Goal: Information Seeking & Learning: Learn about a topic

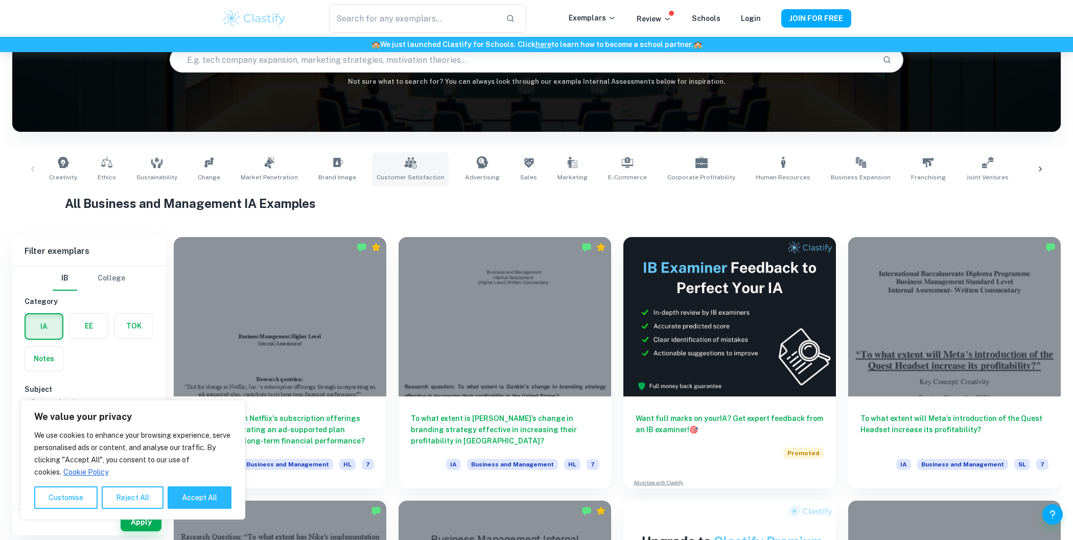
scroll to position [108, 0]
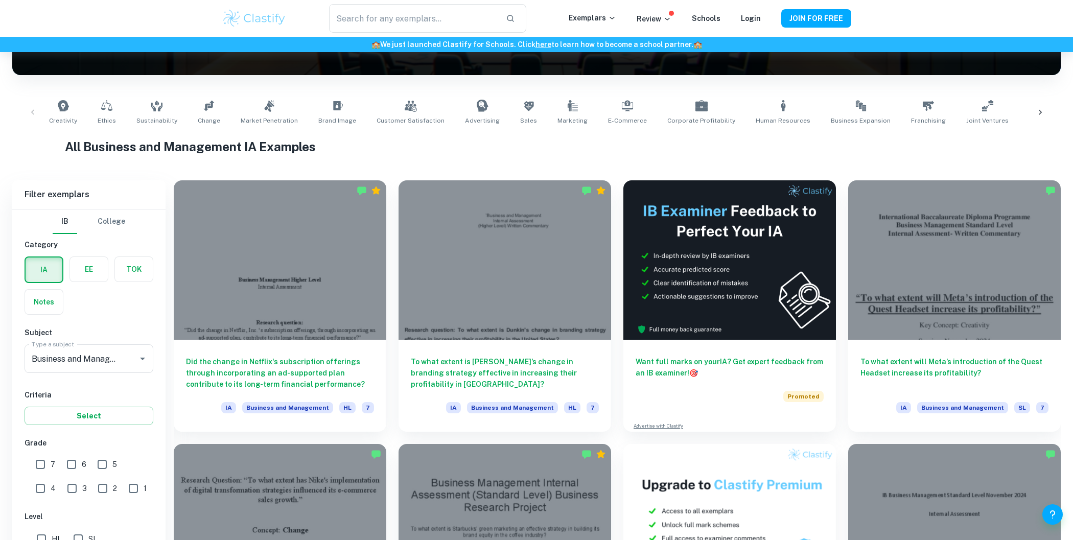
scroll to position [267, 0]
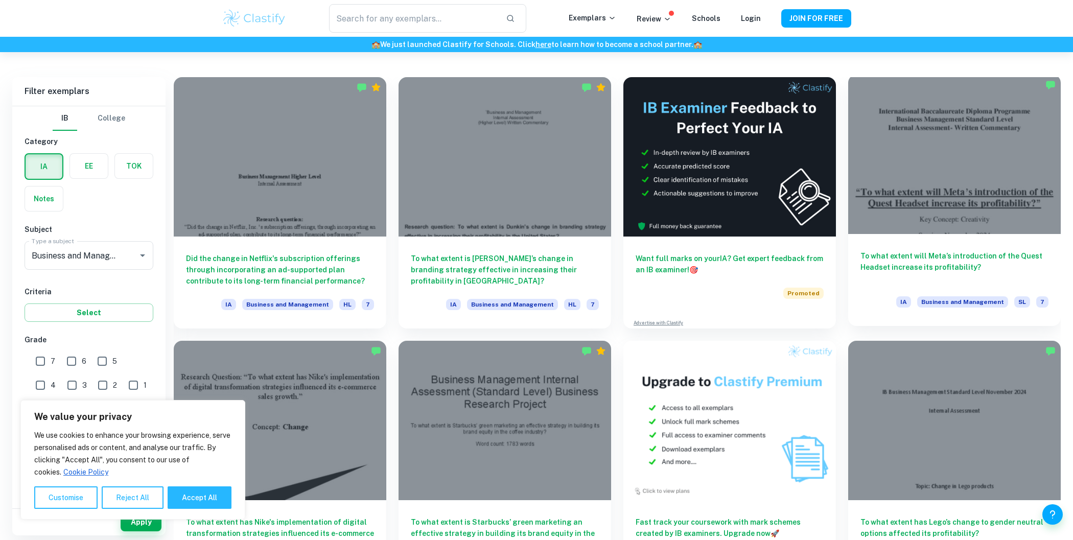
click at [895, 257] on h6 "To what extent will Meta’s introduction of the Quest Headset increase its profi…" at bounding box center [955, 267] width 188 height 34
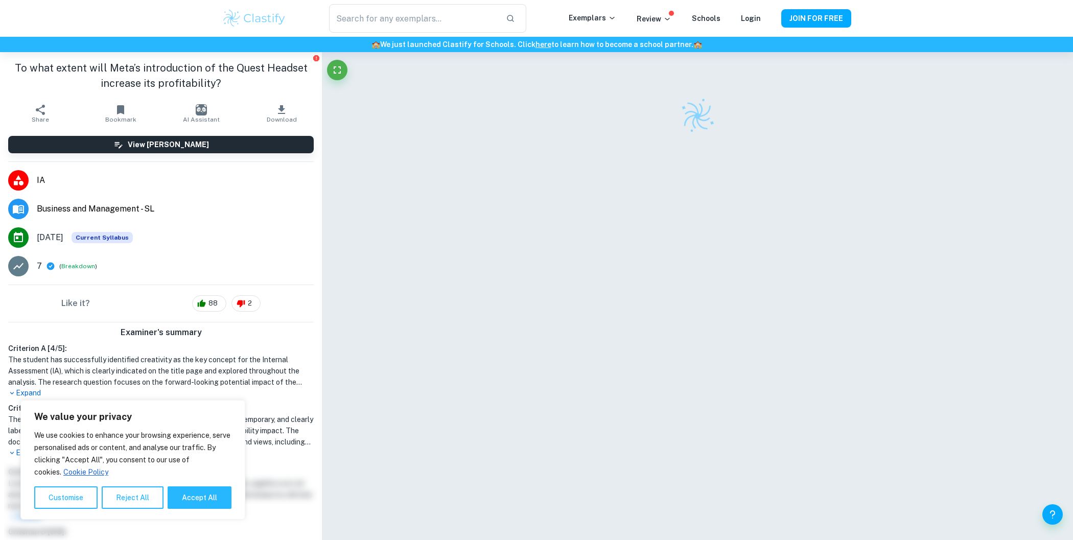
drag, startPoint x: 28, startPoint y: 265, endPoint x: 143, endPoint y: 268, distance: 115.1
click at [144, 269] on li "7 ( Breakdown )" at bounding box center [161, 266] width 322 height 29
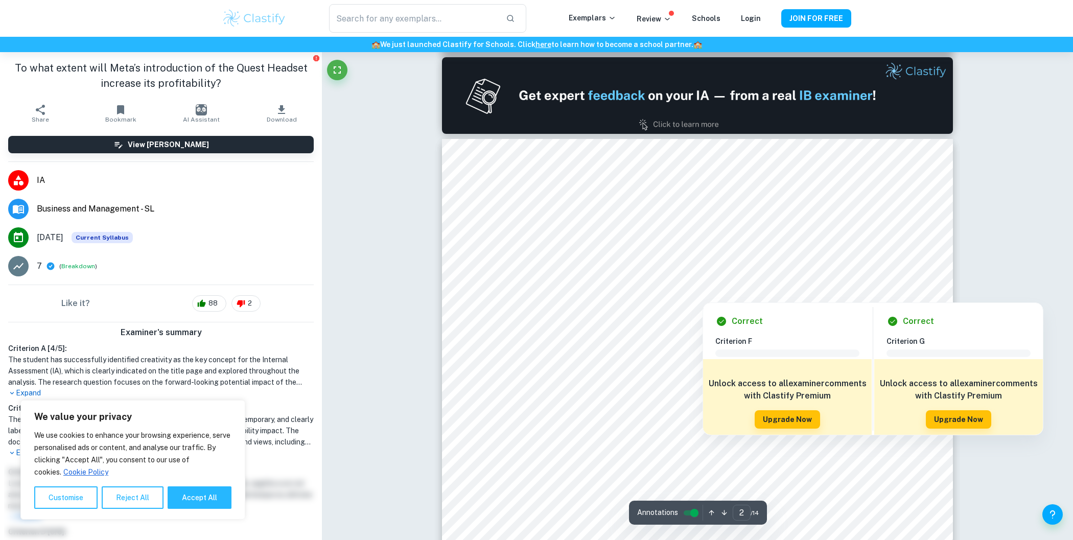
scroll to position [734, 0]
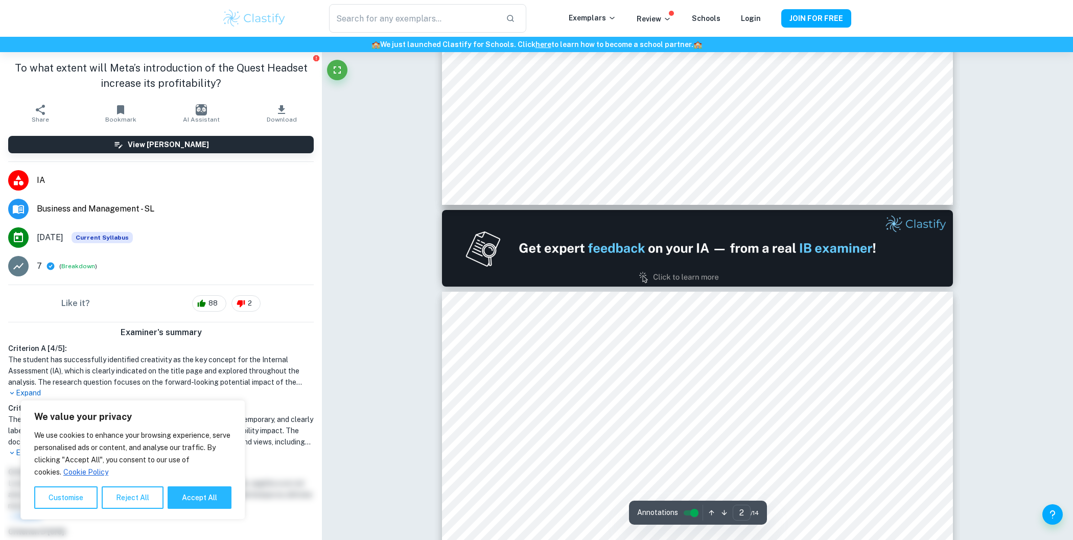
type input "1"
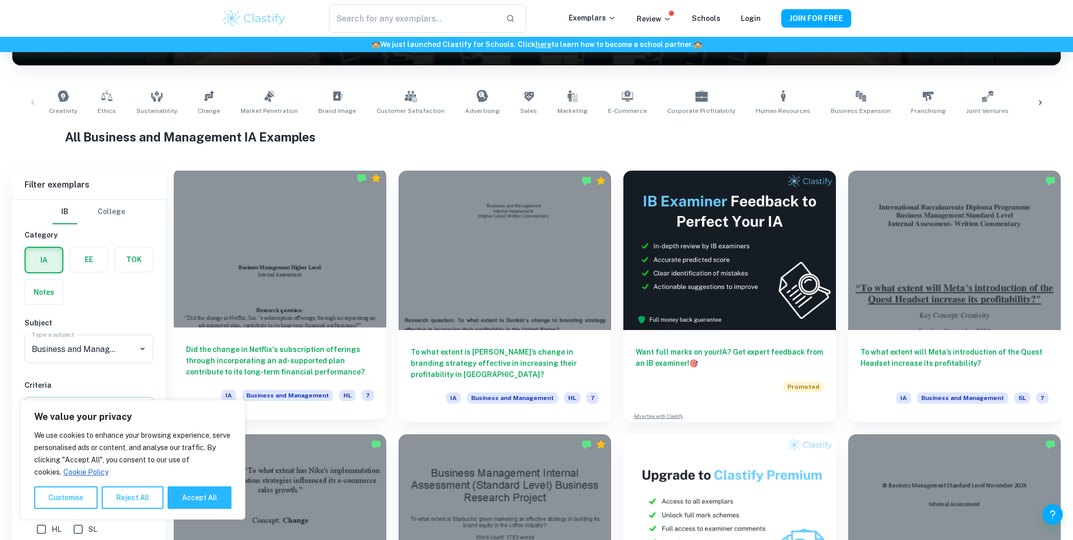
scroll to position [313, 0]
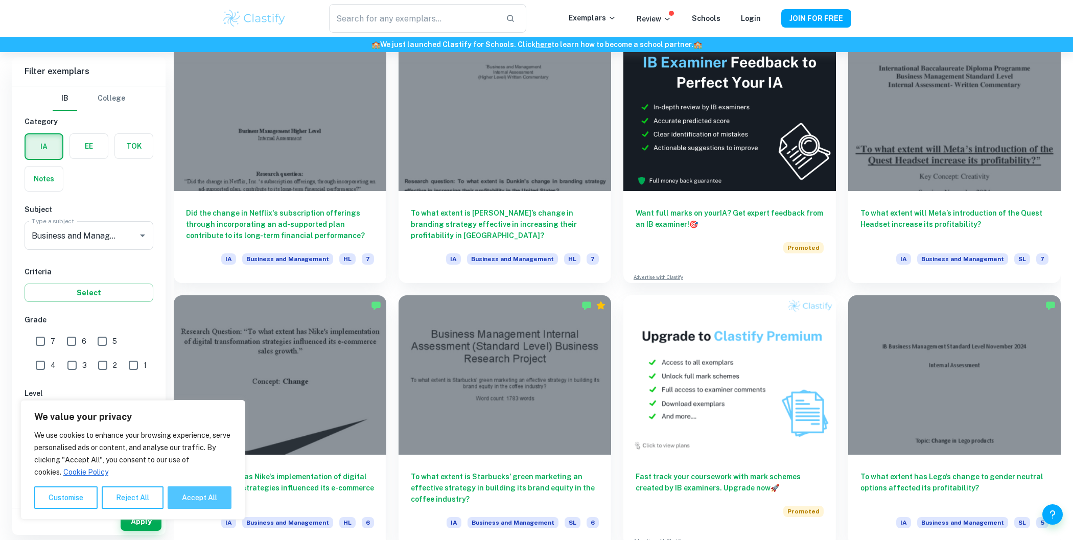
click at [199, 497] on button "Accept All" at bounding box center [200, 498] width 64 height 22
checkbox input "true"
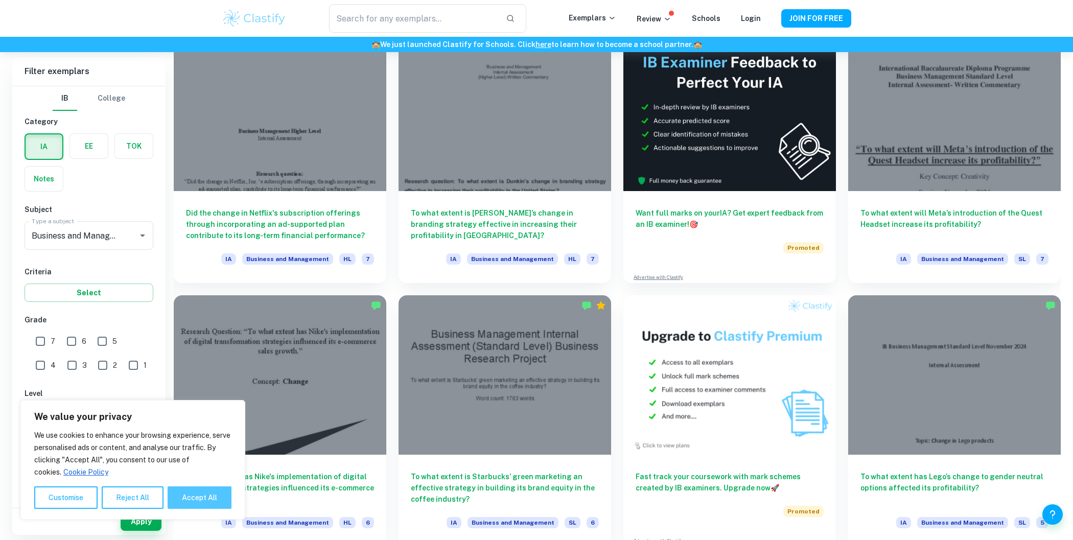
checkbox input "true"
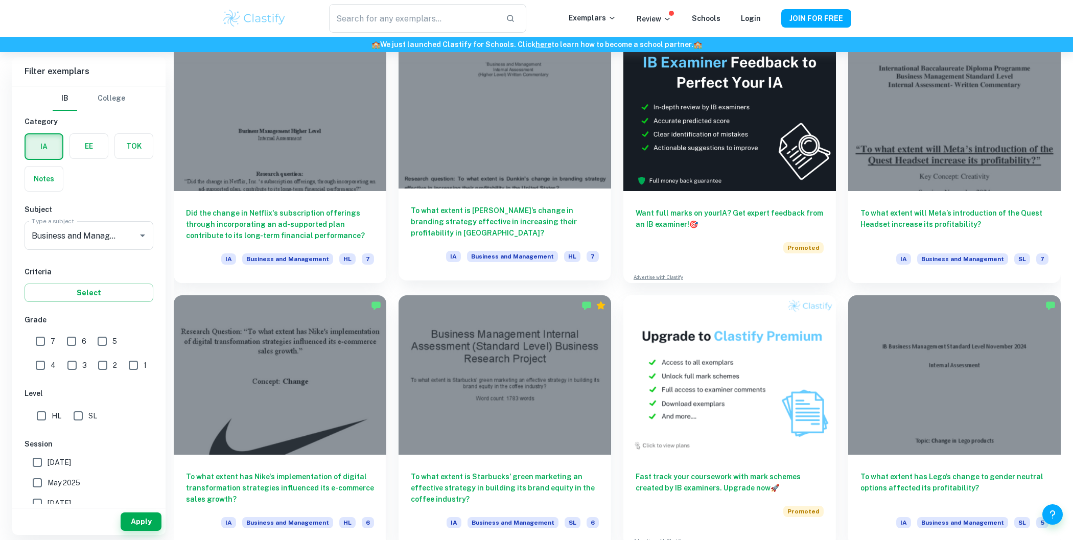
scroll to position [461, 0]
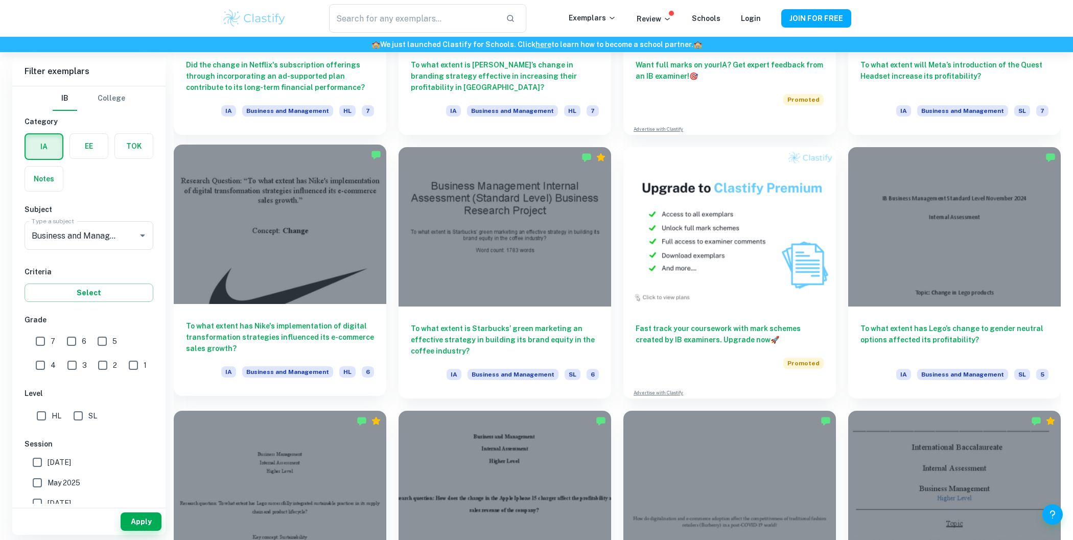
click at [339, 296] on div at bounding box center [280, 224] width 213 height 159
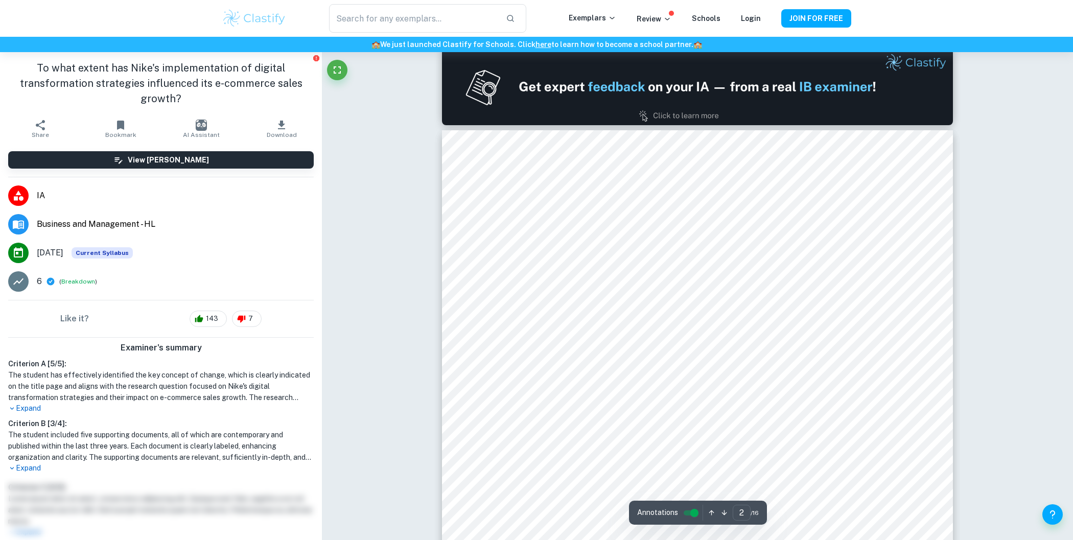
scroll to position [691, 0]
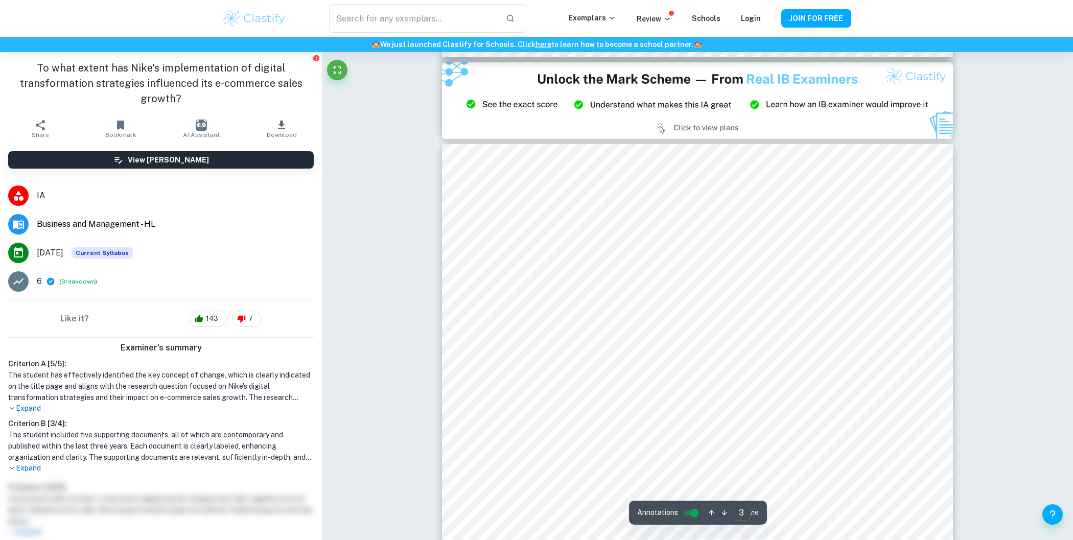
type input "2"
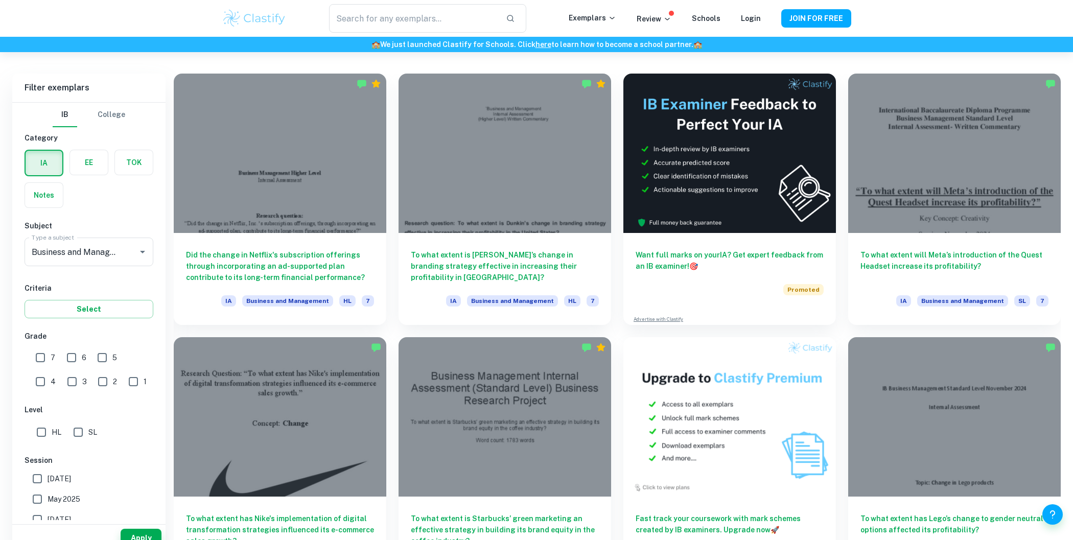
scroll to position [340, 0]
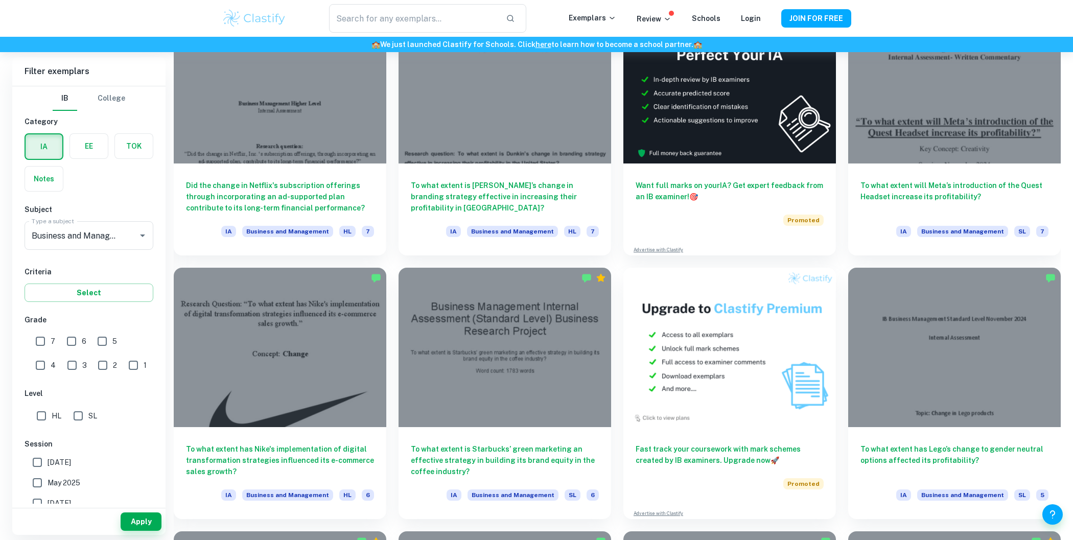
click at [588, 1] on div "​ Exemplars Review Schools Login JOIN FOR FREE" at bounding box center [536, 18] width 1073 height 37
click at [588, 20] on p "Exemplars" at bounding box center [593, 17] width 48 height 11
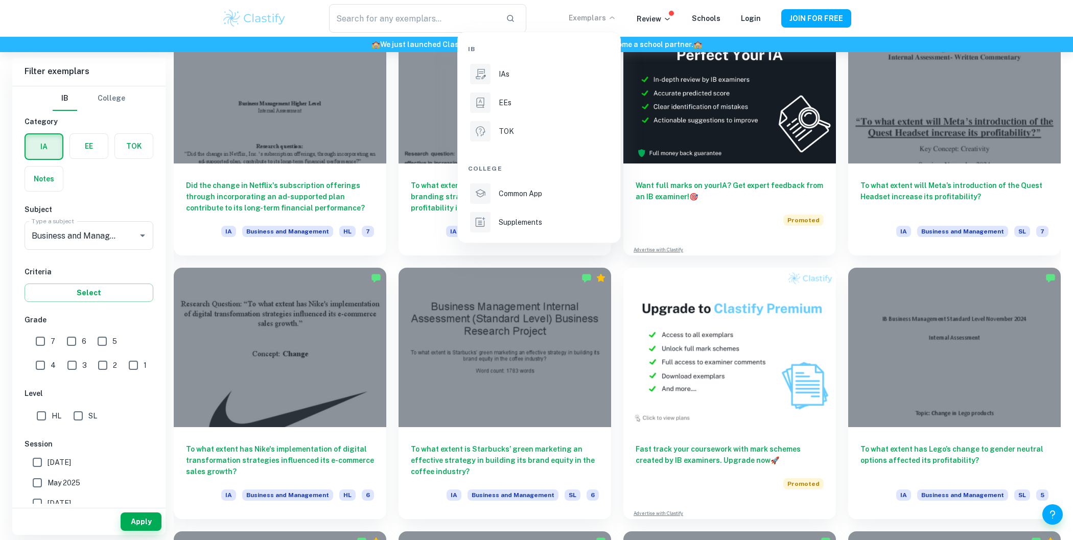
click at [395, 211] on div at bounding box center [536, 270] width 1073 height 540
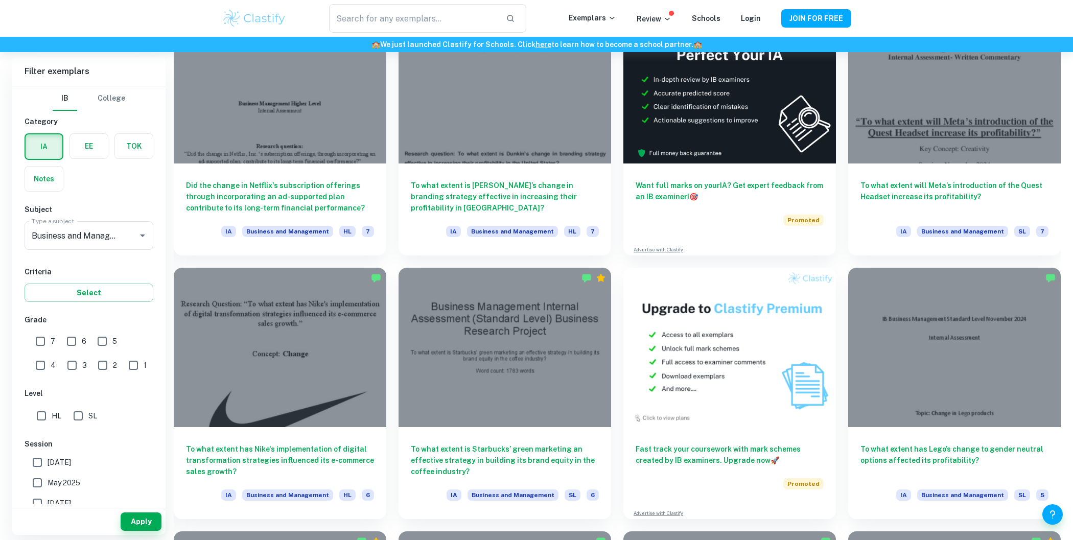
scroll to position [561, 0]
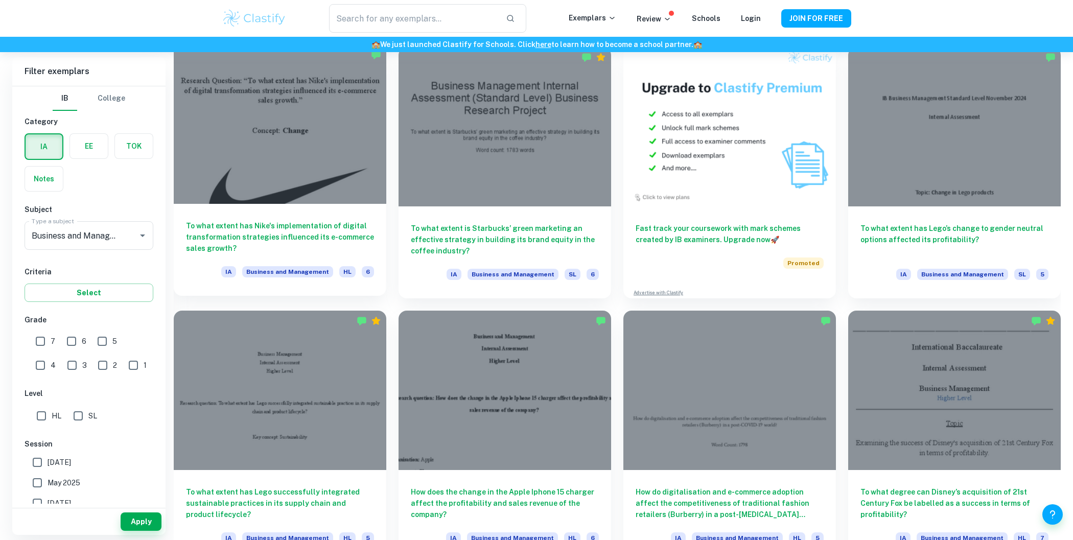
click at [328, 237] on h6 "To what extent has Nike's implementation of digital transformation strategies i…" at bounding box center [280, 237] width 188 height 34
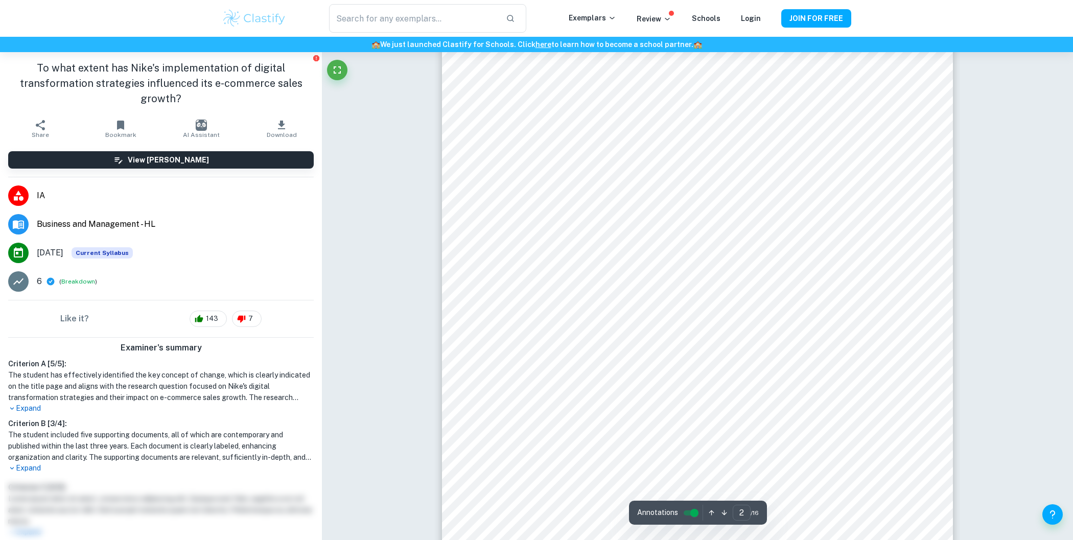
scroll to position [822, 0]
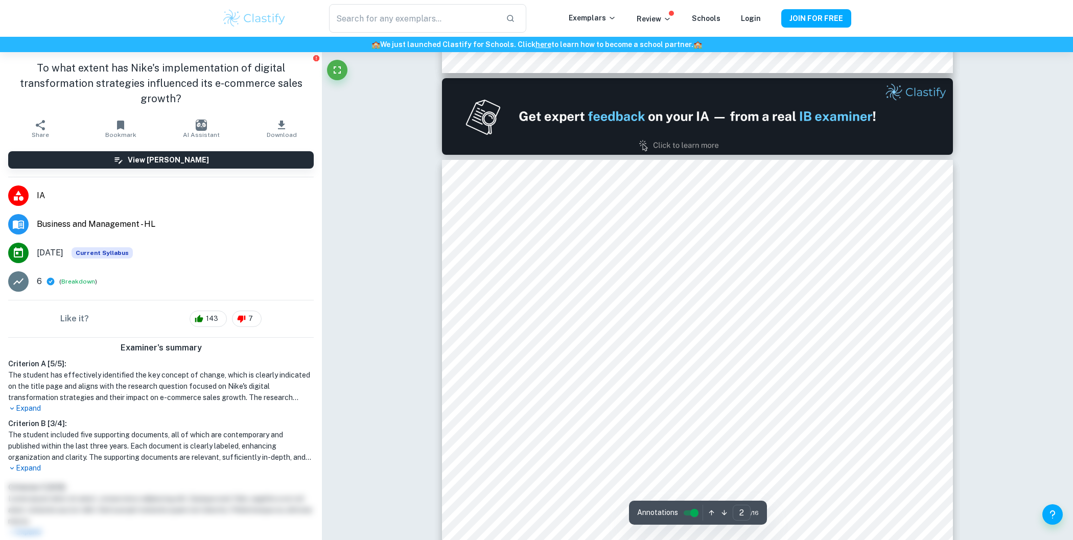
type input "1"
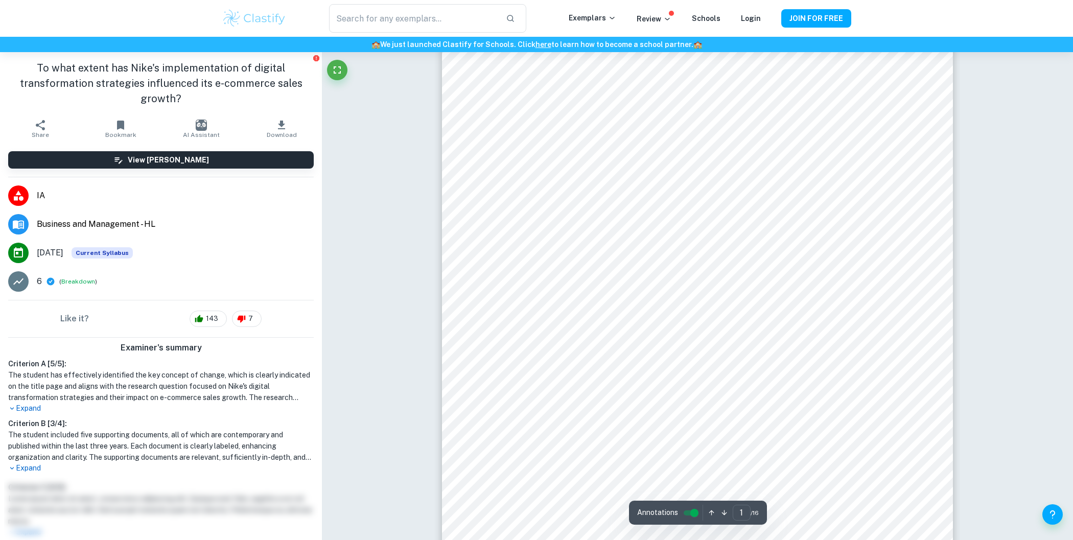
scroll to position [32, 0]
